Goal: Task Accomplishment & Management: Complete application form

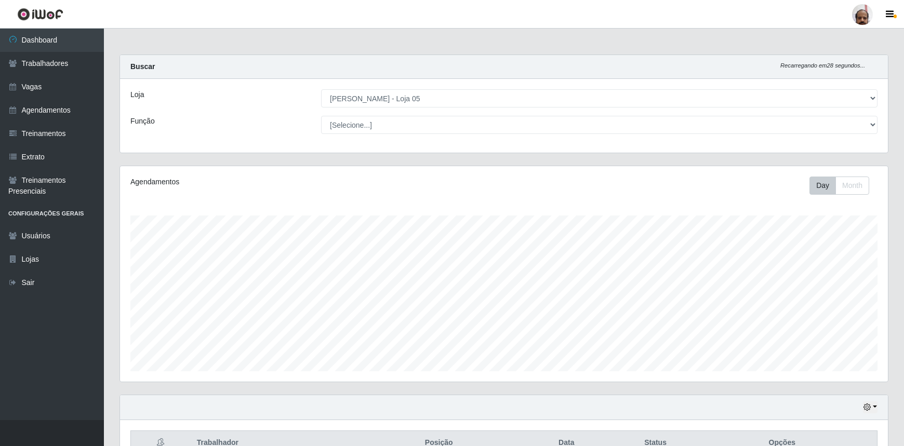
select select "252"
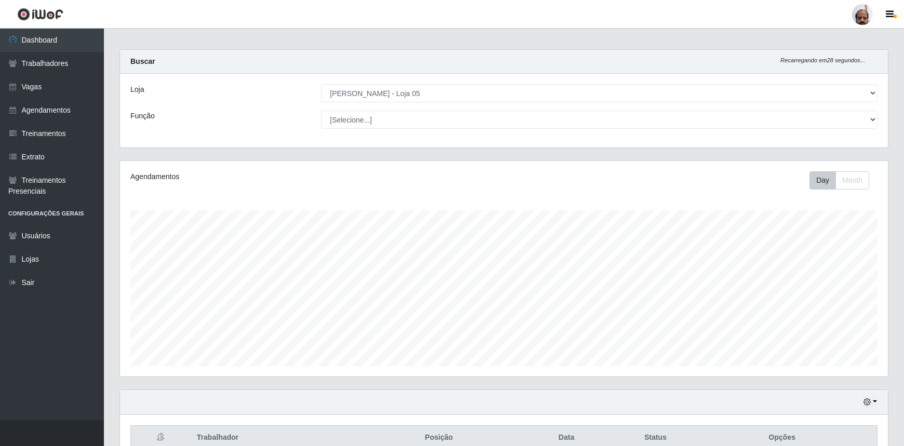
scroll to position [216, 768]
click at [28, 91] on link "Vagas" at bounding box center [52, 86] width 104 height 23
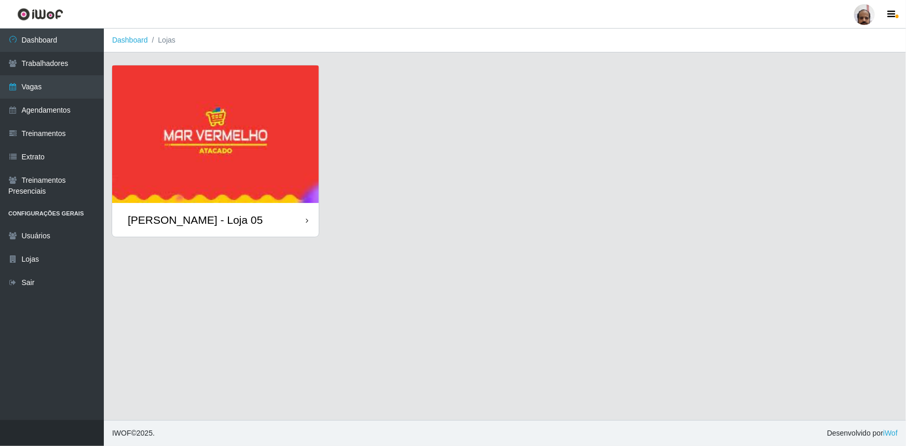
click at [197, 218] on div "[PERSON_NAME] - Loja 05" at bounding box center [195, 219] width 135 height 13
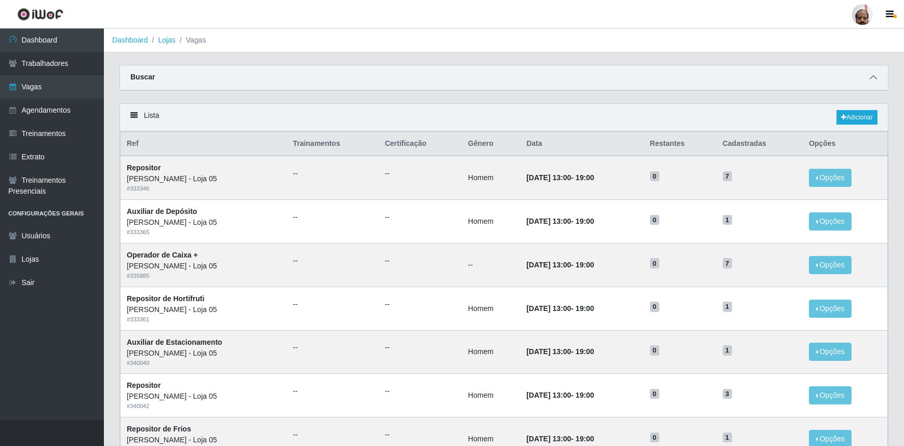
click at [874, 77] on icon at bounding box center [873, 77] width 7 height 7
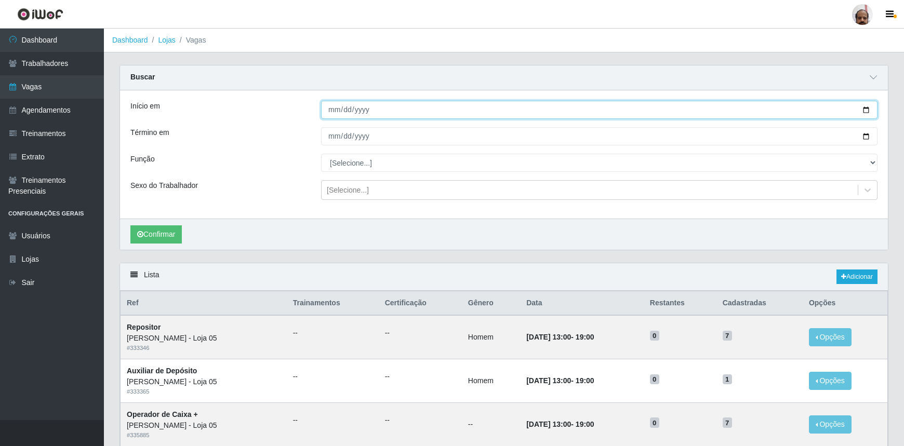
click at [864, 110] on input "Início em" at bounding box center [599, 110] width 556 height 18
type input "[DATE]"
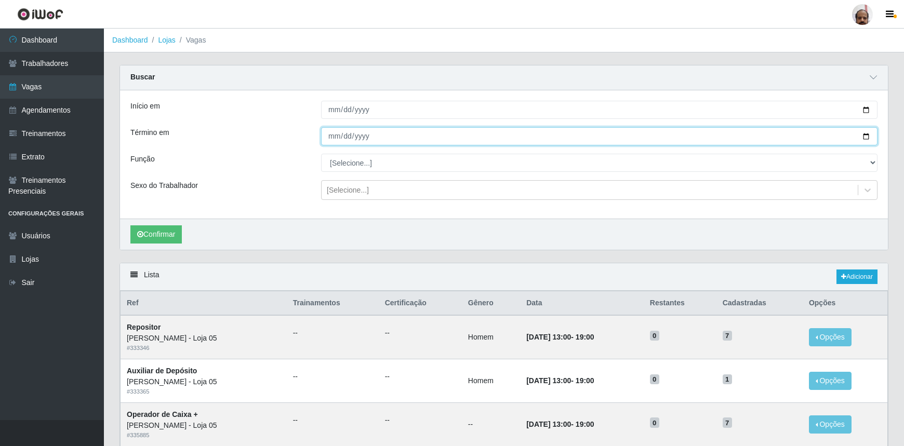
click at [865, 135] on input "Término em" at bounding box center [599, 136] width 556 height 18
type input "[DATE]"
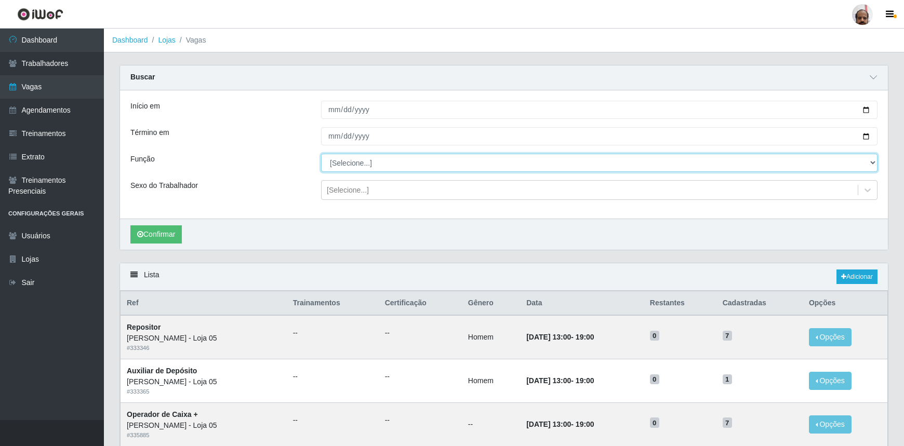
click at [358, 163] on select "[Selecione...] ASG ASG + ASG ++ Auxiliar de Depósito Auxiliar de Depósito + Aux…" at bounding box center [599, 163] width 556 height 18
select select "22"
click at [321, 154] on select "[Selecione...] ASG ASG + ASG ++ Auxiliar de Depósito Auxiliar de Depósito + Aux…" at bounding box center [599, 163] width 556 height 18
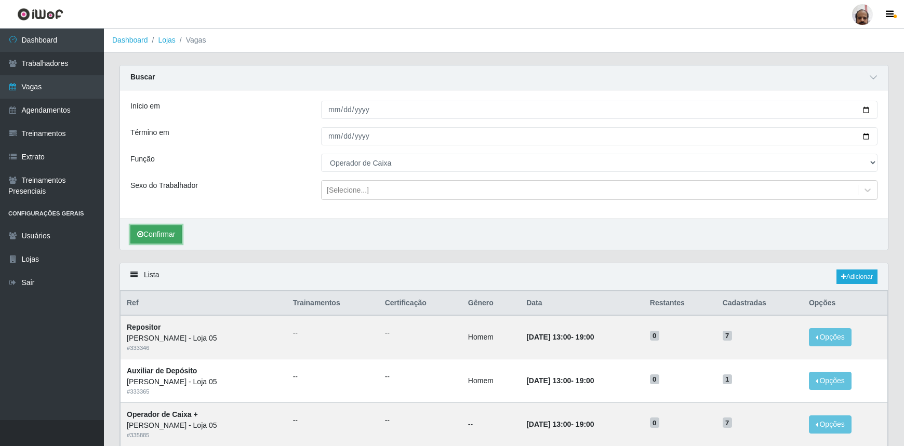
click at [155, 232] on button "Confirmar" at bounding box center [155, 234] width 51 height 18
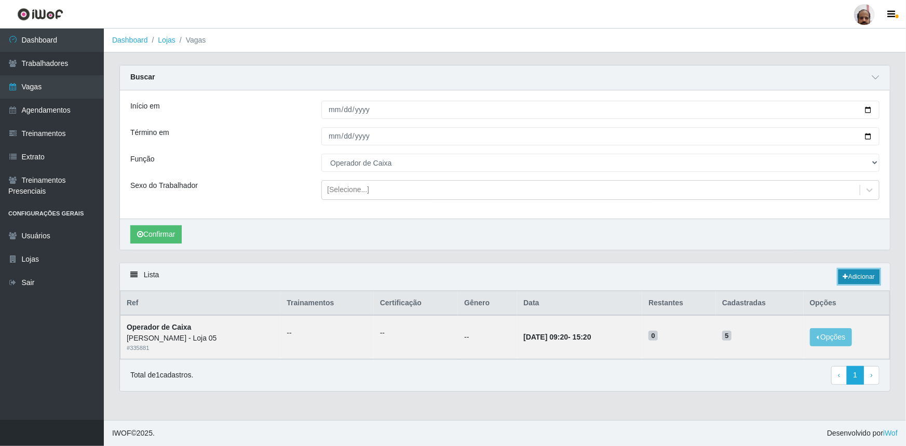
click at [862, 275] on link "Adicionar" at bounding box center [859, 277] width 41 height 15
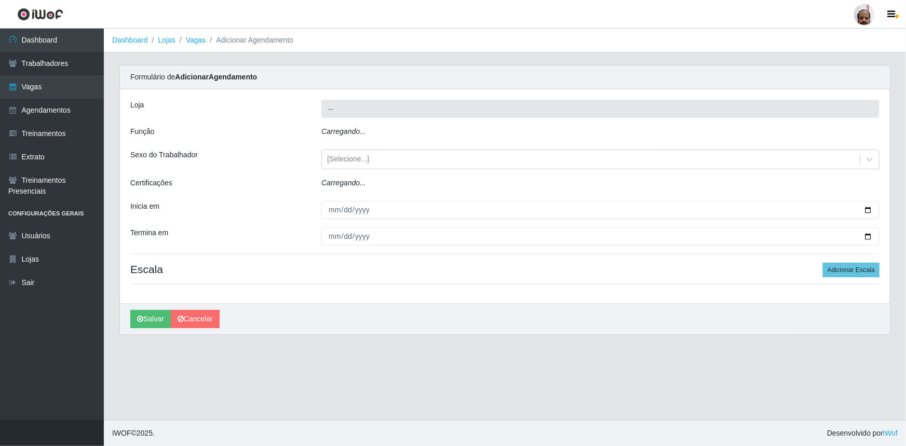
type input "[PERSON_NAME] - Loja 05"
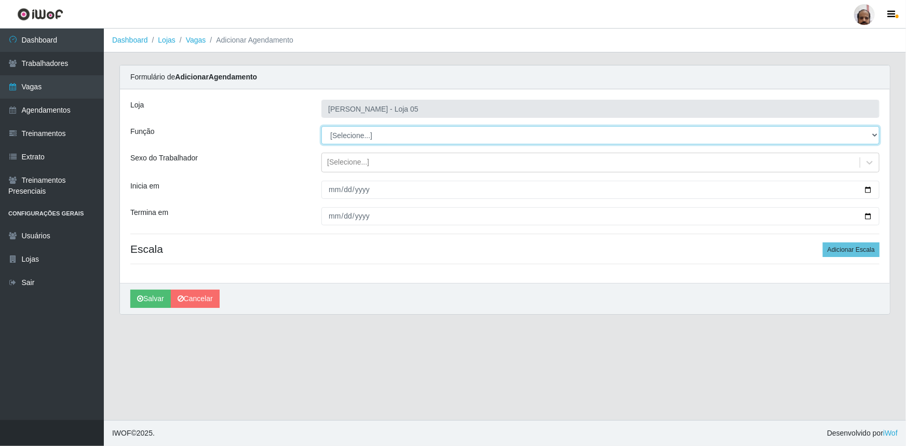
click at [372, 132] on select "[Selecione...] ASG ASG + ASG ++ Auxiliar de Depósito Auxiliar de Depósito + Aux…" at bounding box center [601, 135] width 558 height 18
select select "22"
click at [322, 126] on select "[Selecione...] ASG ASG + ASG ++ Auxiliar de Depósito Auxiliar de Depósito + Aux…" at bounding box center [601, 135] width 558 height 18
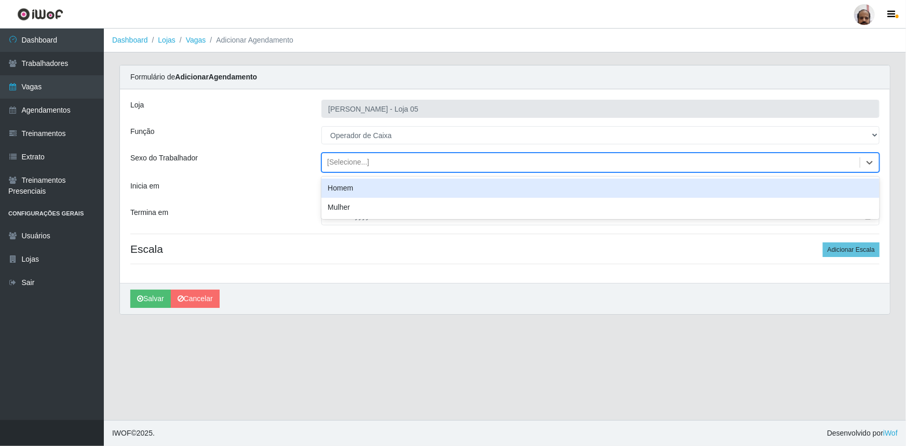
click at [364, 161] on div "[Selecione...]" at bounding box center [348, 162] width 42 height 11
click at [217, 167] on div "Sexo do Trabalhador" at bounding box center [218, 163] width 191 height 20
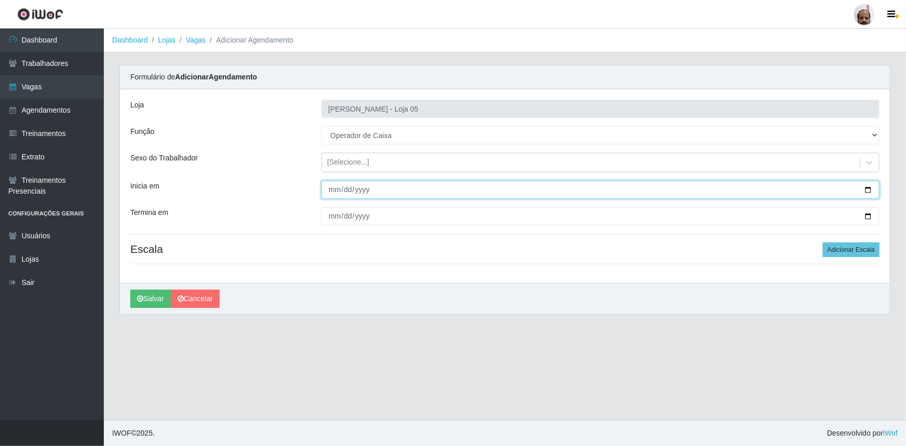
click at [865, 185] on input "Inicia em" at bounding box center [601, 190] width 558 height 18
click at [867, 187] on input "Inicia em" at bounding box center [601, 190] width 558 height 18
type input "[DATE]"
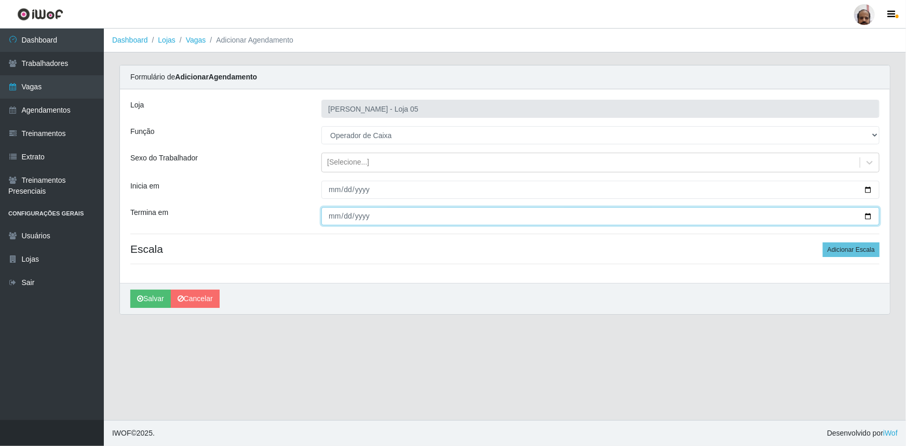
click at [867, 214] on input "Termina em" at bounding box center [601, 216] width 558 height 18
type input "[DATE]"
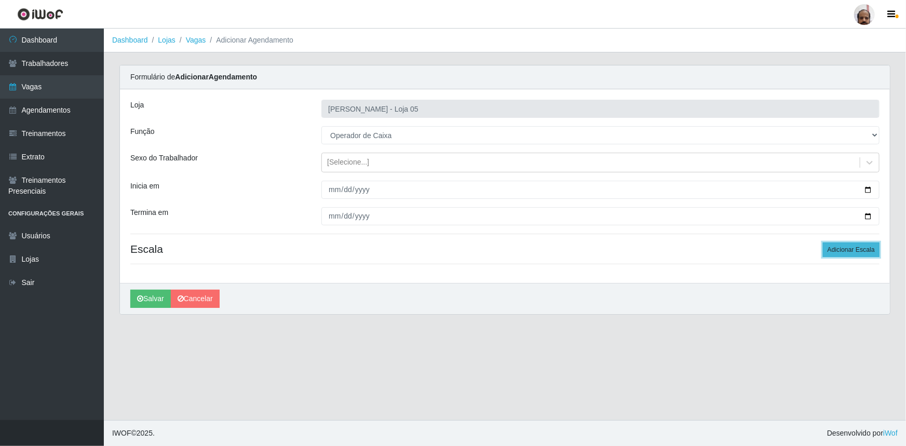
click at [854, 249] on button "Adicionar Escala" at bounding box center [851, 250] width 57 height 15
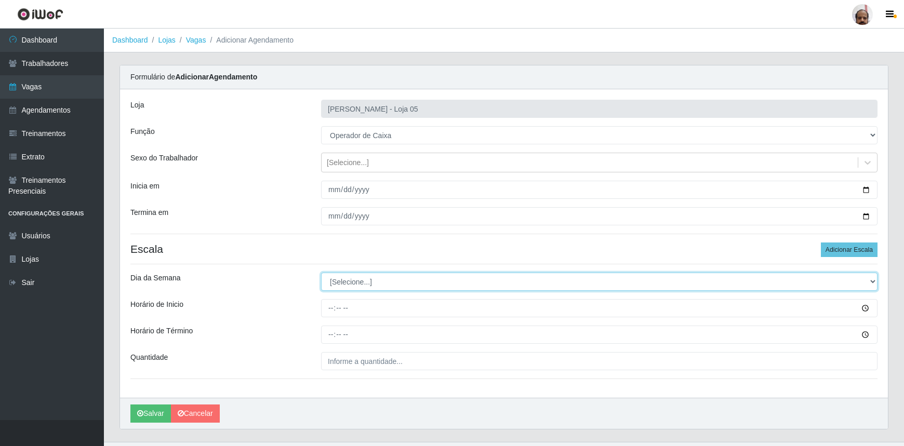
click at [379, 280] on select "[Selecione...] Segunda Terça Quarta Quinta Sexta Sábado Domingo" at bounding box center [599, 282] width 556 height 18
select select "6"
click at [321, 273] on select "[Selecione...] Segunda Terça Quarta Quinta Sexta Sábado Domingo" at bounding box center [599, 282] width 556 height 18
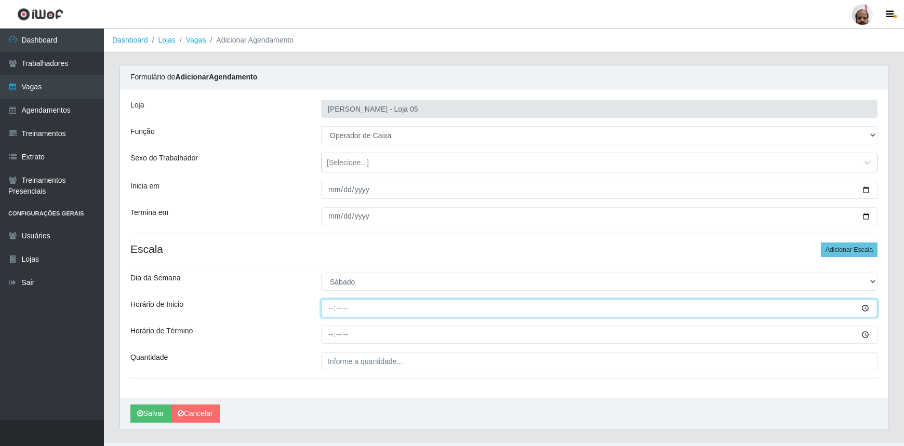
click at [329, 313] on input "Horário de Inicio" at bounding box center [599, 308] width 556 height 18
type input "09:20"
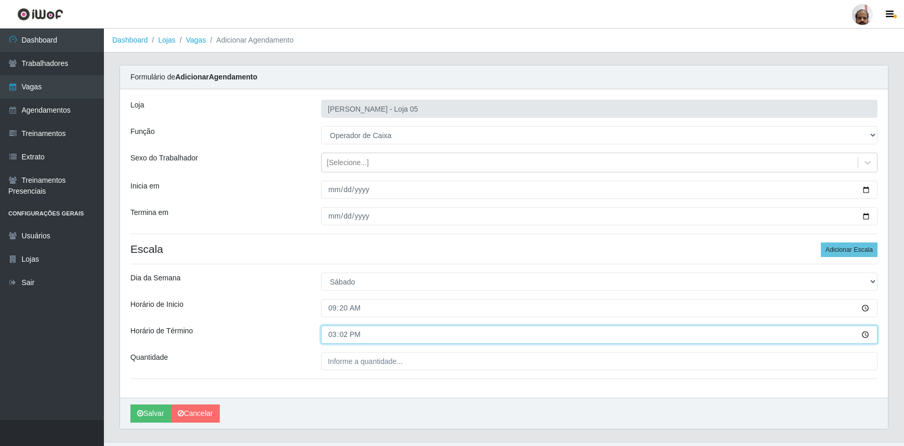
type input "15:20"
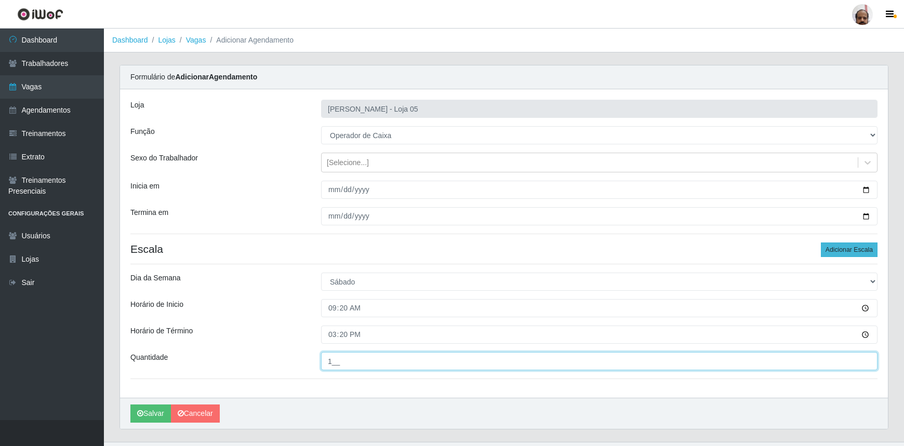
type input "1__"
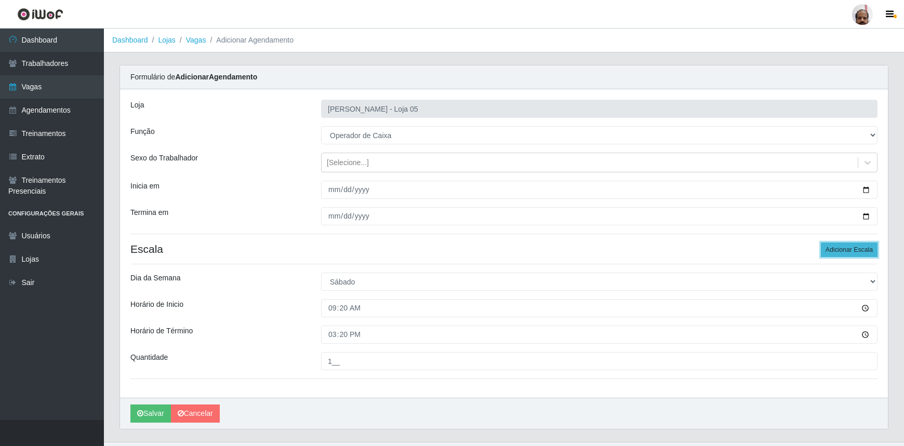
click at [851, 251] on button "Adicionar Escala" at bounding box center [849, 250] width 57 height 15
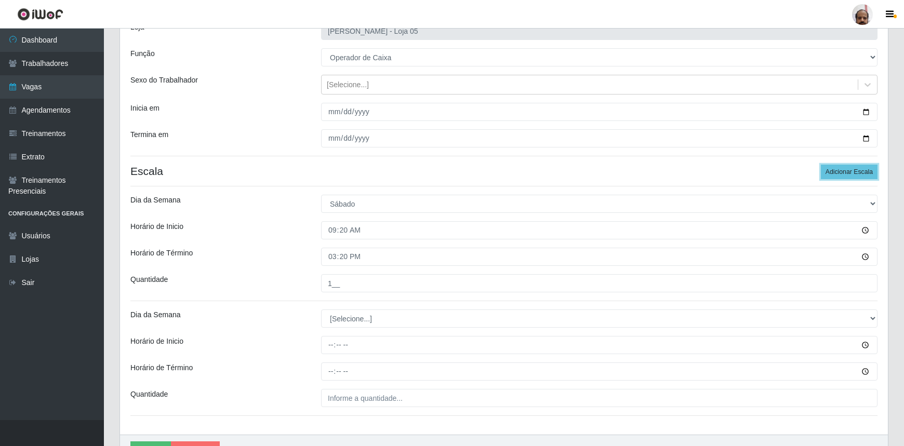
scroll to position [136, 0]
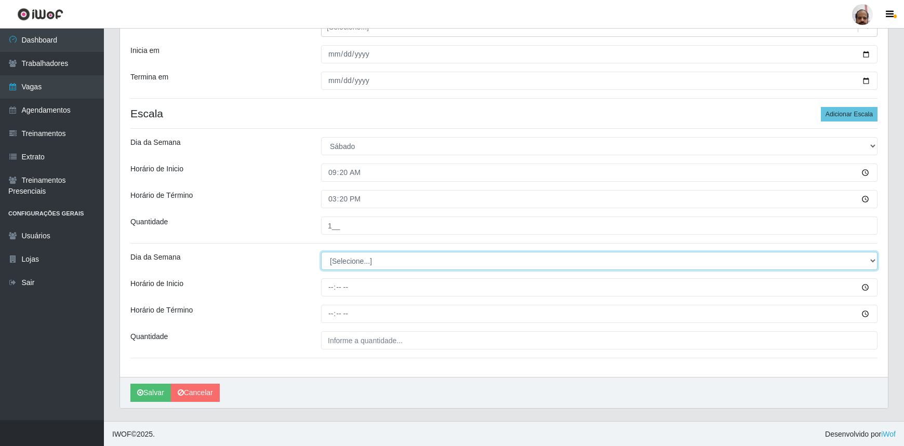
click at [348, 264] on select "[Selecione...] Segunda Terça Quarta Quinta Sexta Sábado Domingo" at bounding box center [599, 261] width 556 height 18
select select "6"
click at [321, 252] on select "[Selecione...] Segunda Terça Quarta Quinta Sexta Sábado Domingo" at bounding box center [599, 261] width 556 height 18
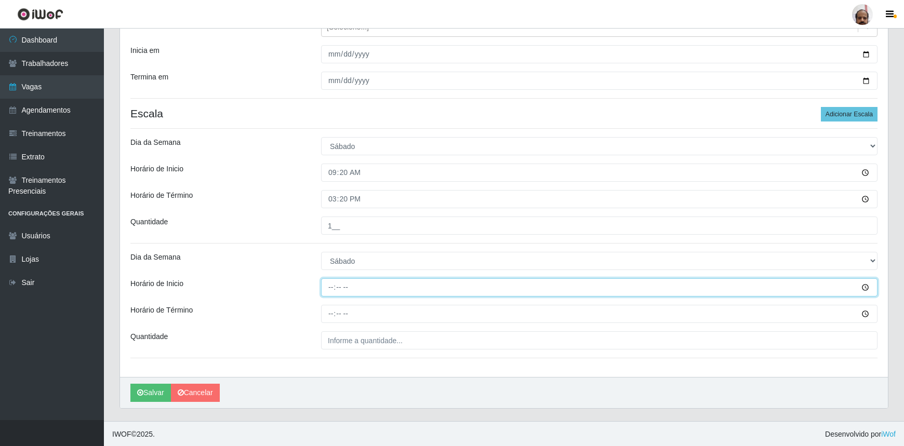
click at [329, 288] on input "Horário de Inicio" at bounding box center [599, 287] width 556 height 18
type input "16:20"
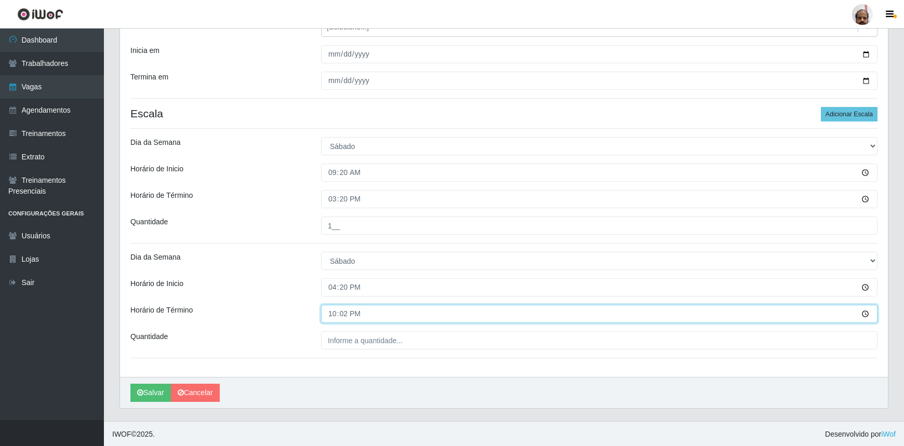
type input "22:20"
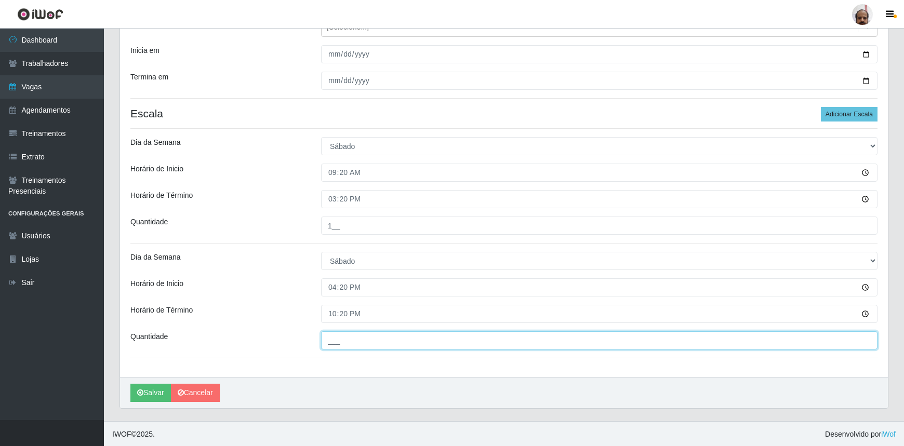
click at [349, 339] on input "___" at bounding box center [599, 340] width 556 height 18
type input "2__"
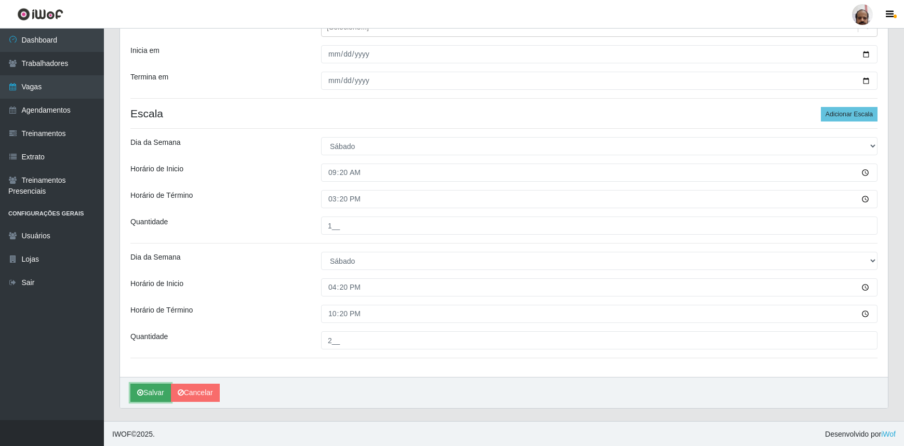
click at [158, 393] on button "Salvar" at bounding box center [150, 393] width 41 height 18
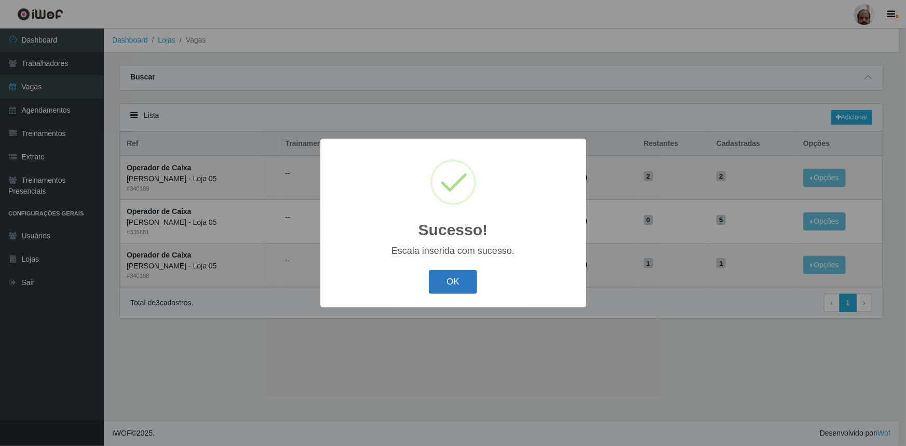
click at [449, 283] on button "OK" at bounding box center [453, 282] width 48 height 24
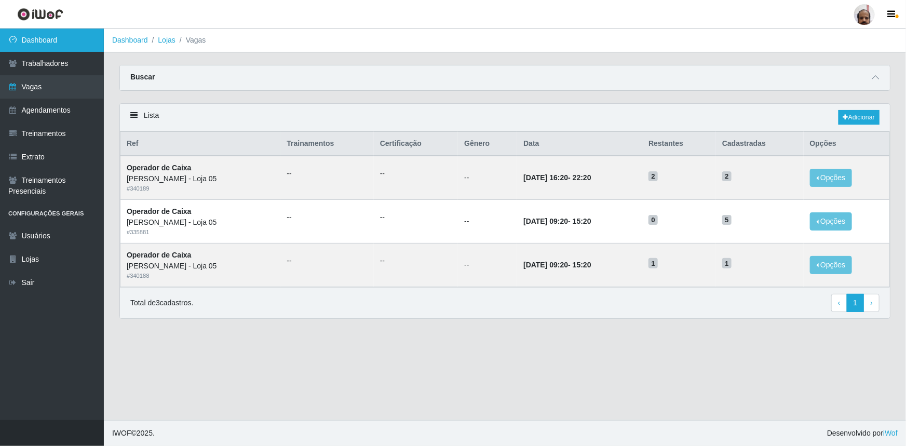
click at [65, 34] on link "Dashboard" at bounding box center [52, 40] width 104 height 23
